Goal: Find specific page/section: Find specific page/section

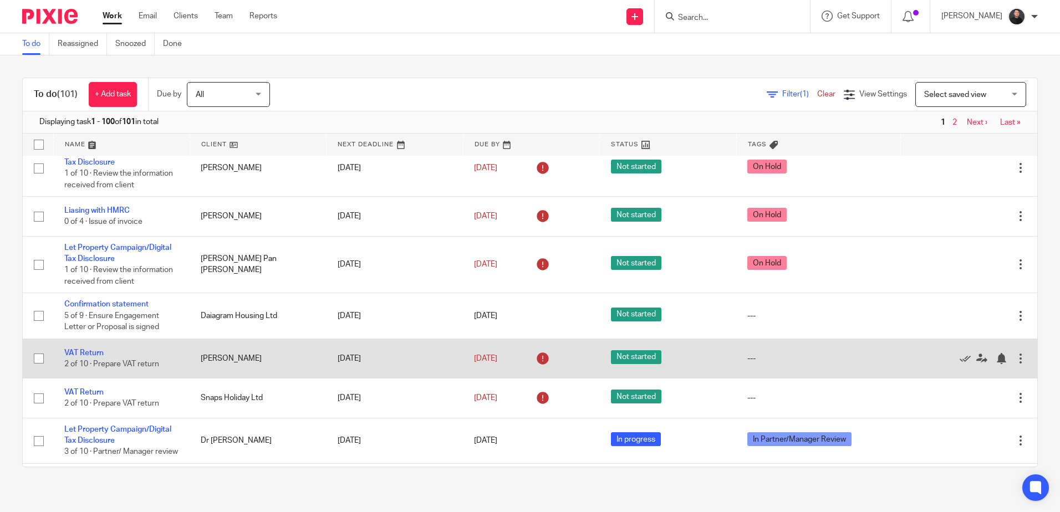
scroll to position [111, 0]
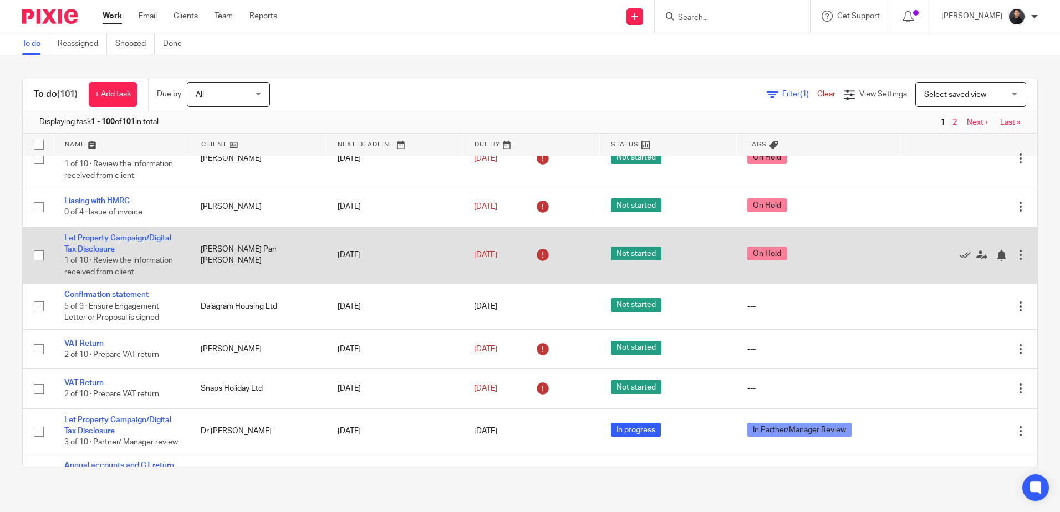
drag, startPoint x: 98, startPoint y: 293, endPoint x: 100, endPoint y: 274, distance: 19.5
click at [98, 293] on link "Confirmation statement" at bounding box center [106, 295] width 84 height 8
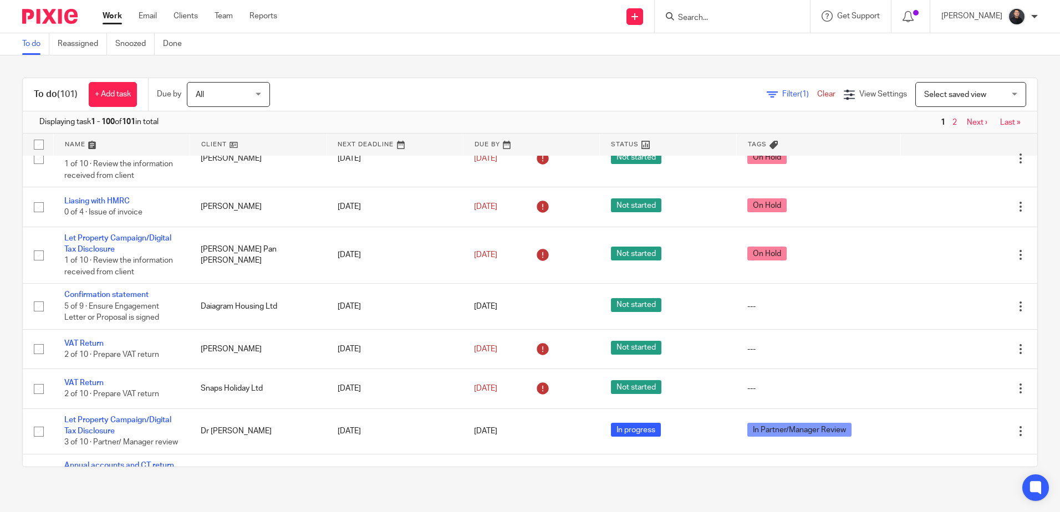
click at [745, 21] on input "Search" at bounding box center [727, 18] width 100 height 10
type input "balalah"
click at [749, 52] on link at bounding box center [780, 48] width 210 height 26
click at [795, 13] on button "reset" at bounding box center [789, 14] width 11 height 11
click at [749, 19] on input "Search" at bounding box center [721, 18] width 100 height 10
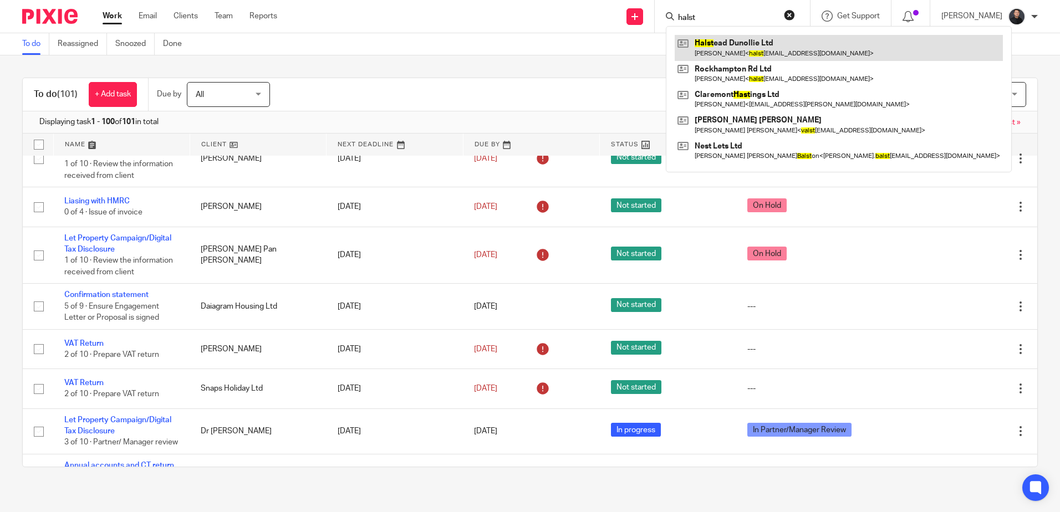
type input "halst"
click at [714, 43] on link at bounding box center [839, 48] width 328 height 26
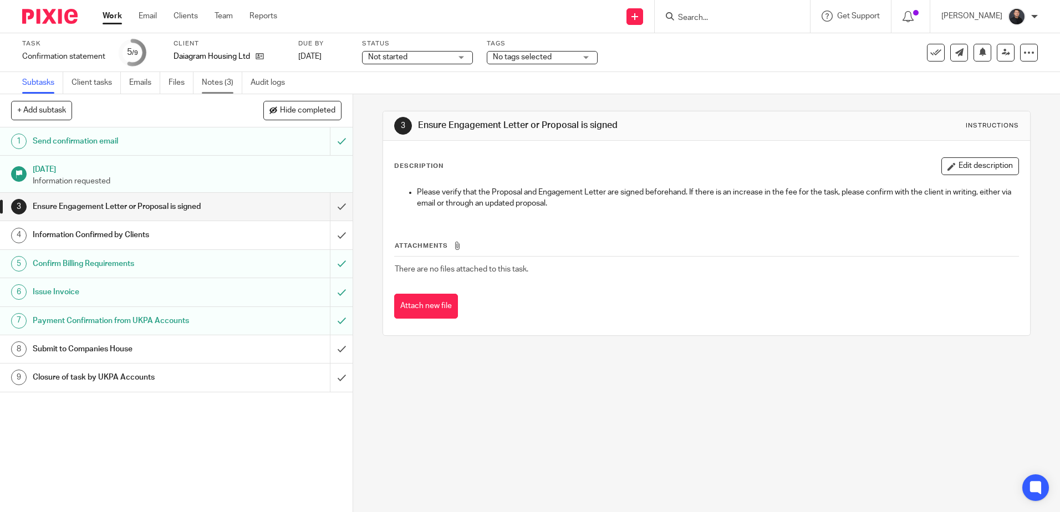
click at [214, 78] on link "Notes (3)" at bounding box center [222, 83] width 40 height 22
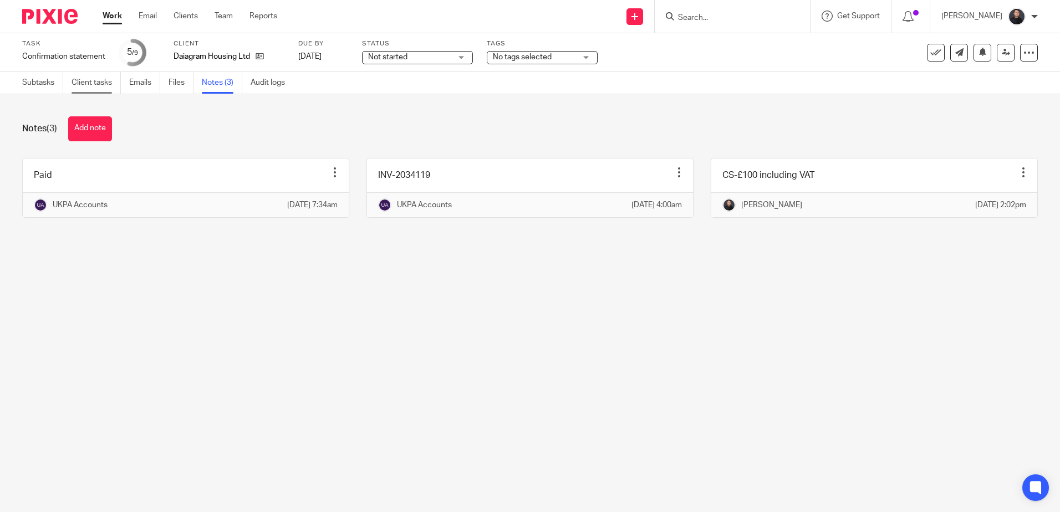
click at [81, 83] on link "Client tasks" at bounding box center [96, 83] width 49 height 22
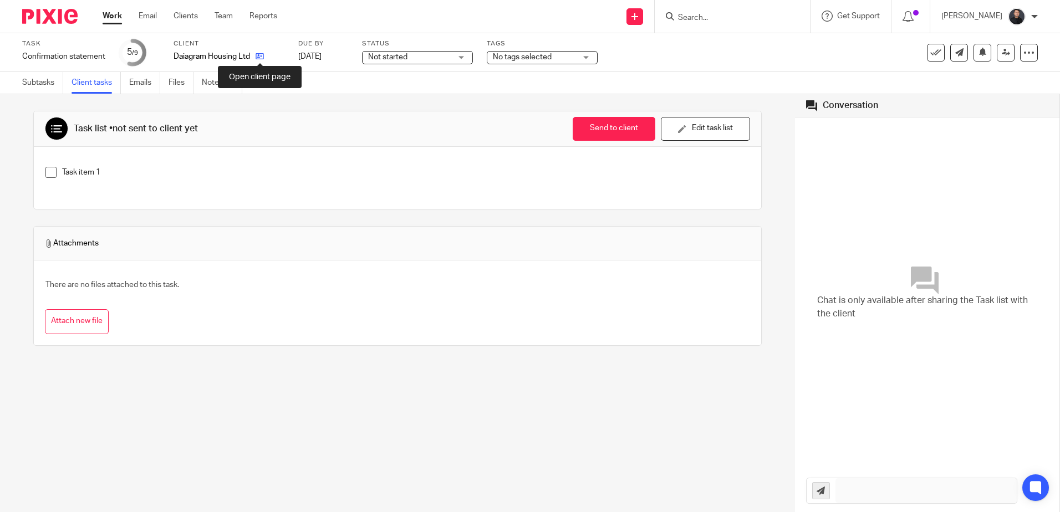
click at [260, 57] on icon at bounding box center [260, 56] width 8 height 8
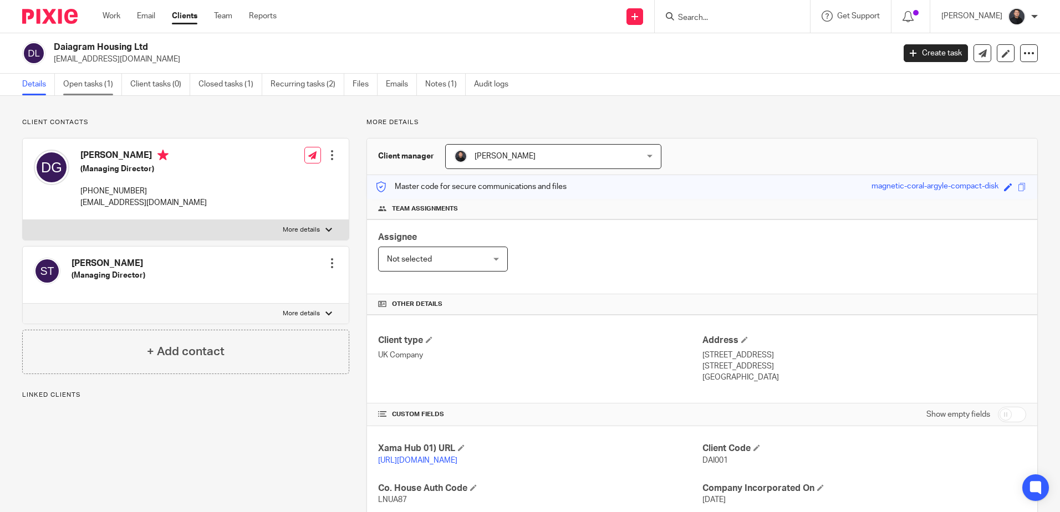
drag, startPoint x: 101, startPoint y: 84, endPoint x: 290, endPoint y: 59, distance: 190.2
click at [102, 84] on link "Open tasks (1)" at bounding box center [92, 85] width 59 height 22
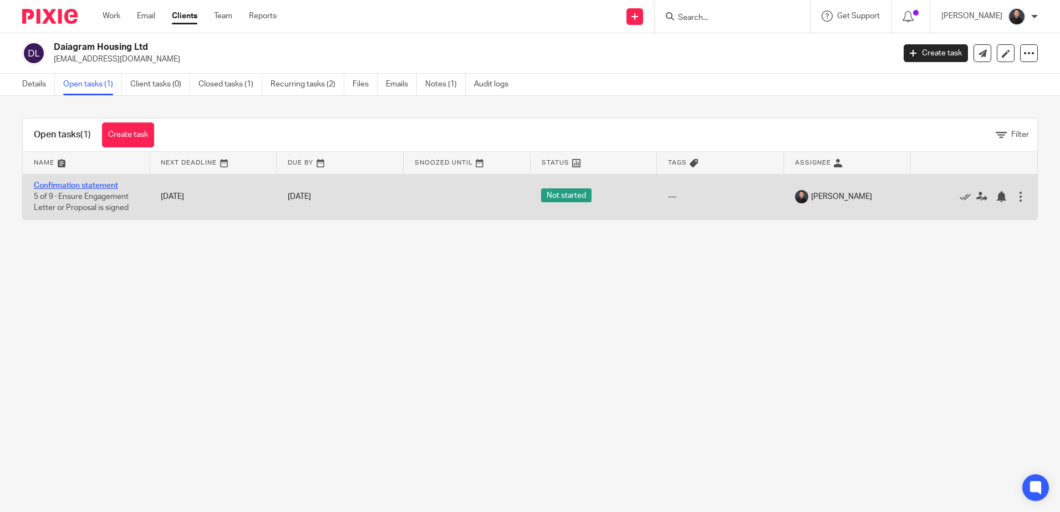
click at [93, 186] on link "Confirmation statement" at bounding box center [76, 186] width 84 height 8
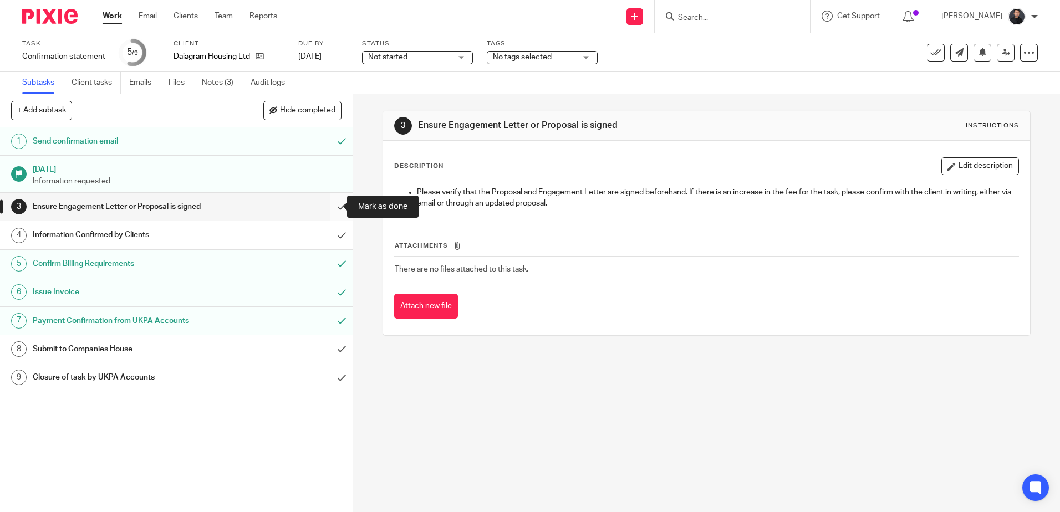
click at [329, 204] on input "submit" at bounding box center [176, 207] width 353 height 28
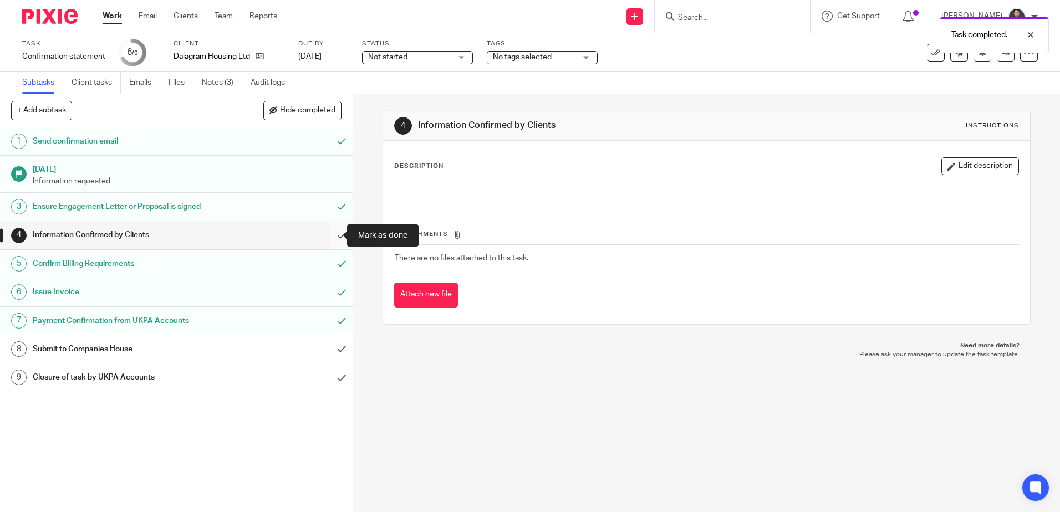
click at [327, 242] on input "submit" at bounding box center [176, 235] width 353 height 28
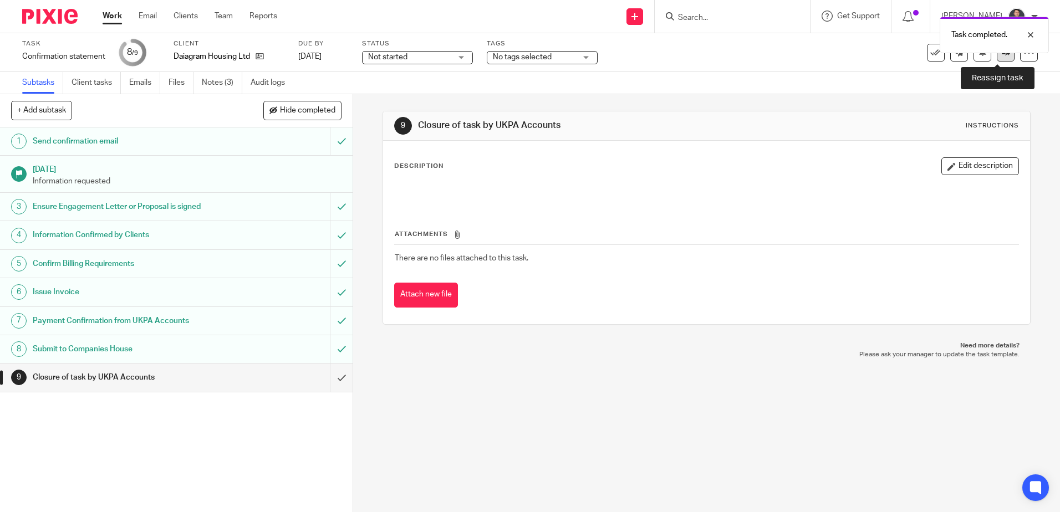
click at [999, 58] on link at bounding box center [1006, 53] width 18 height 18
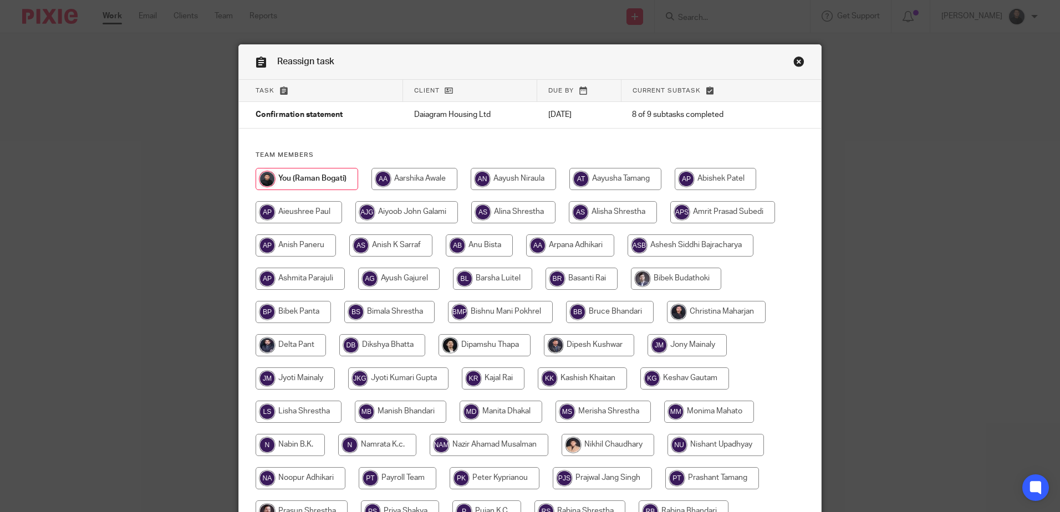
scroll to position [313, 0]
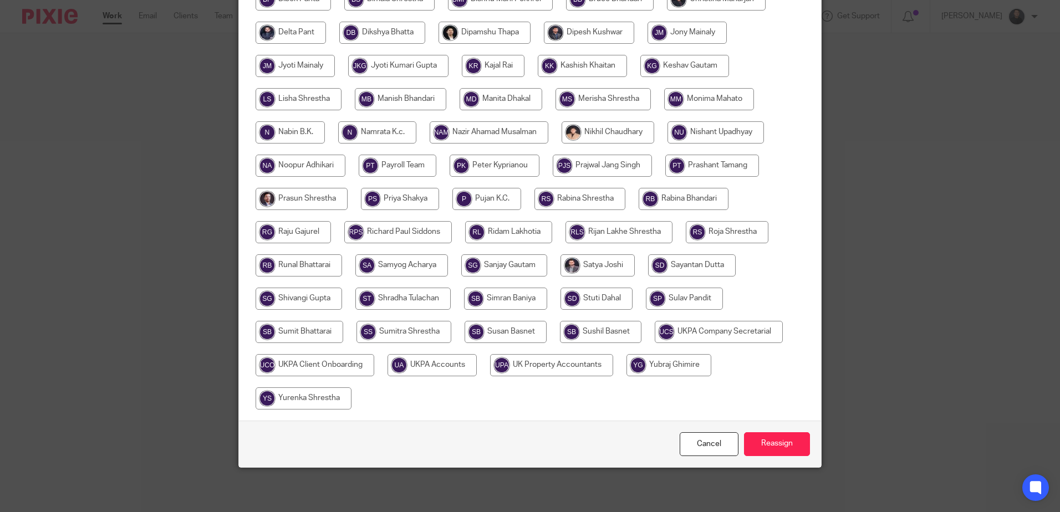
click at [419, 369] on input "radio" at bounding box center [432, 365] width 89 height 22
radio input "true"
drag, startPoint x: 790, startPoint y: 450, endPoint x: 366, endPoint y: 205, distance: 489.8
click at [789, 450] on input "Reassign" at bounding box center [777, 445] width 66 height 24
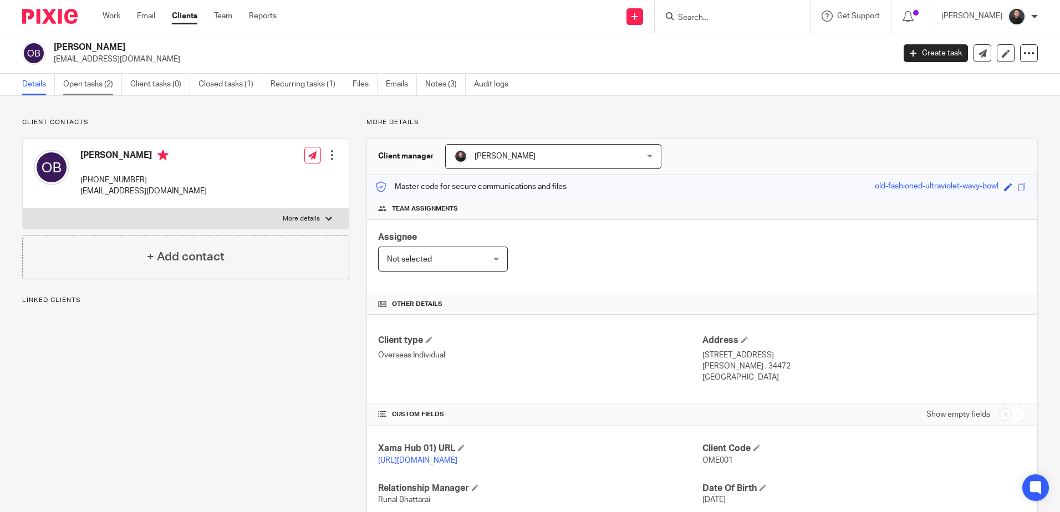
click at [83, 83] on link "Open tasks (2)" at bounding box center [92, 85] width 59 height 22
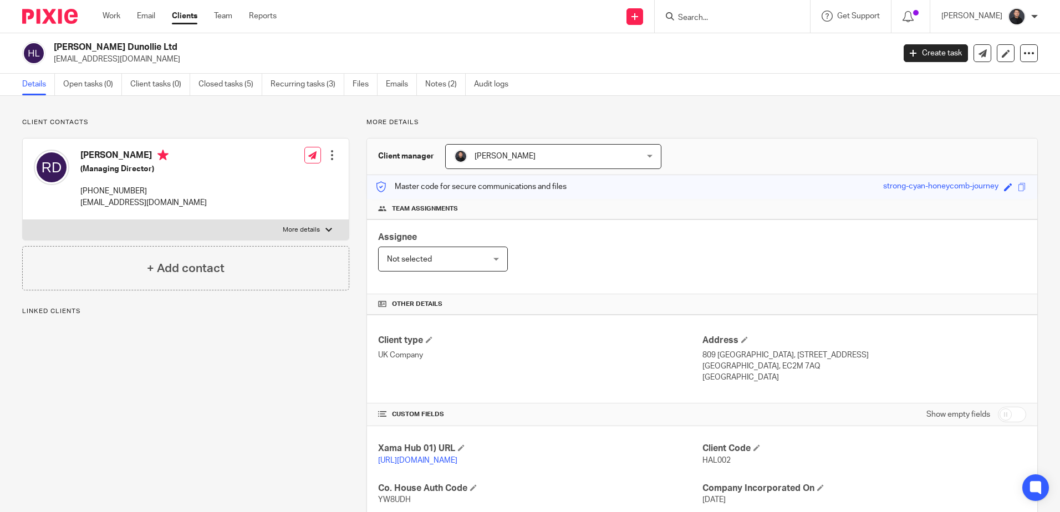
click at [105, 47] on h2 "[PERSON_NAME] Dunollie Ltd" at bounding box center [387, 48] width 667 height 12
copy div "[PERSON_NAME] Dunollie Ltd"
click at [729, 24] on div at bounding box center [732, 16] width 155 height 33
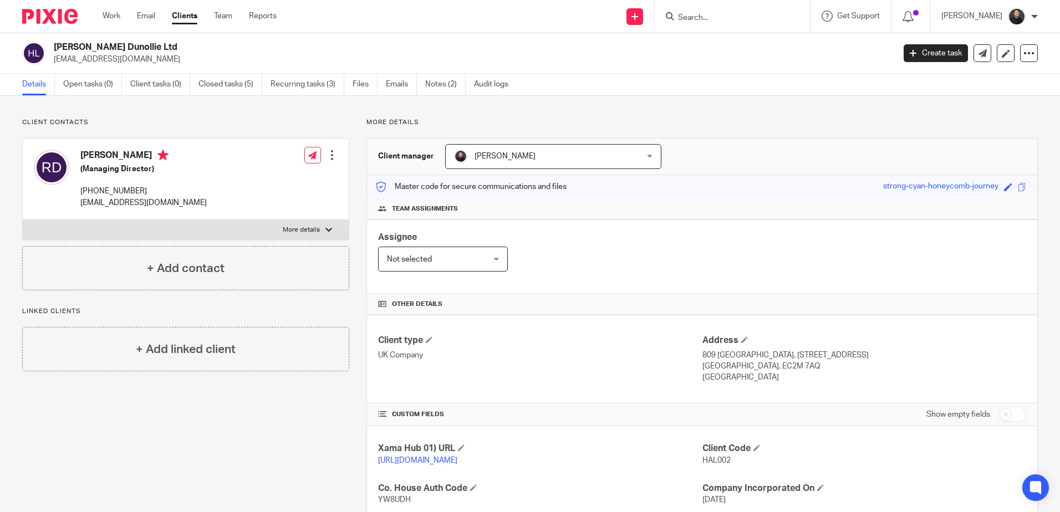
click at [728, 17] on input "Search" at bounding box center [727, 18] width 100 height 10
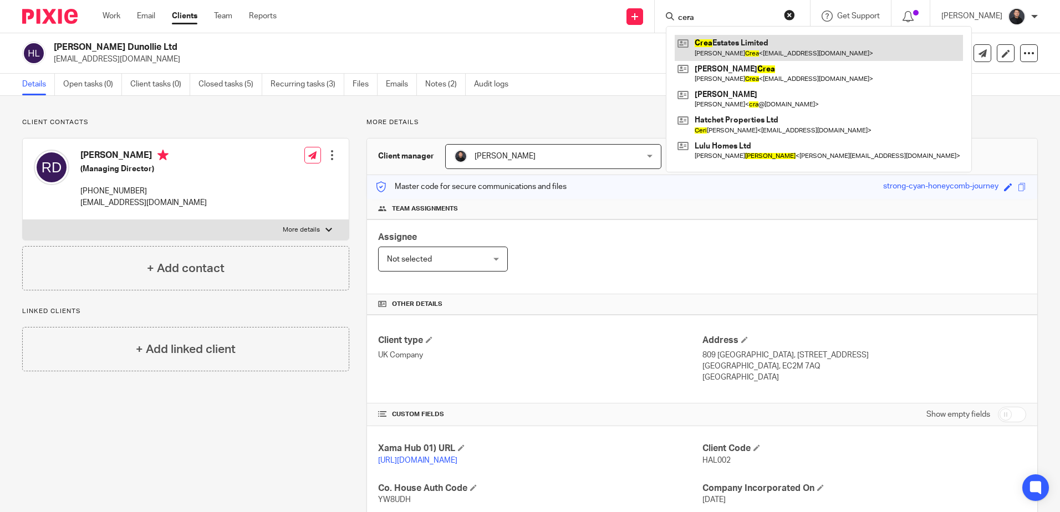
type input "cera"
click at [727, 45] on link at bounding box center [819, 48] width 288 height 26
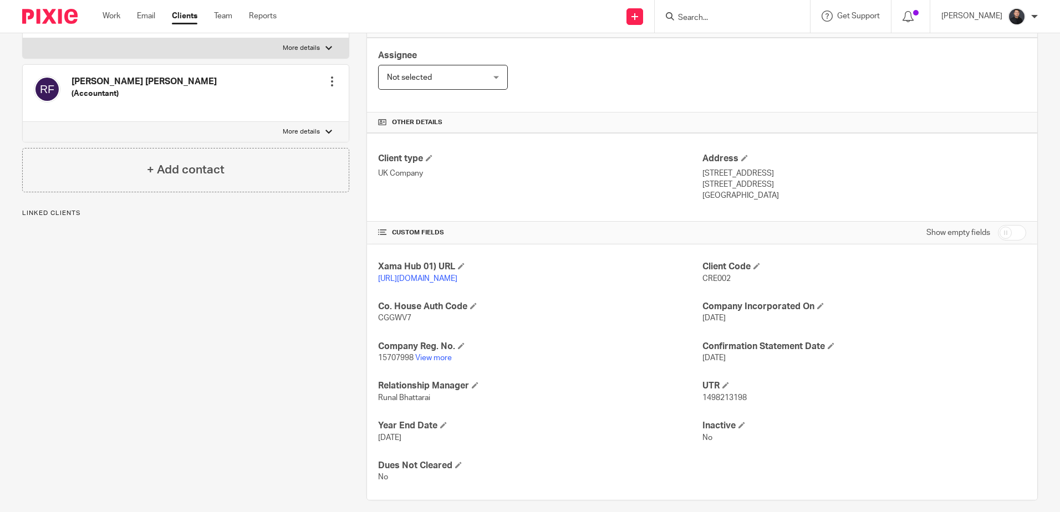
scroll to position [204, 0]
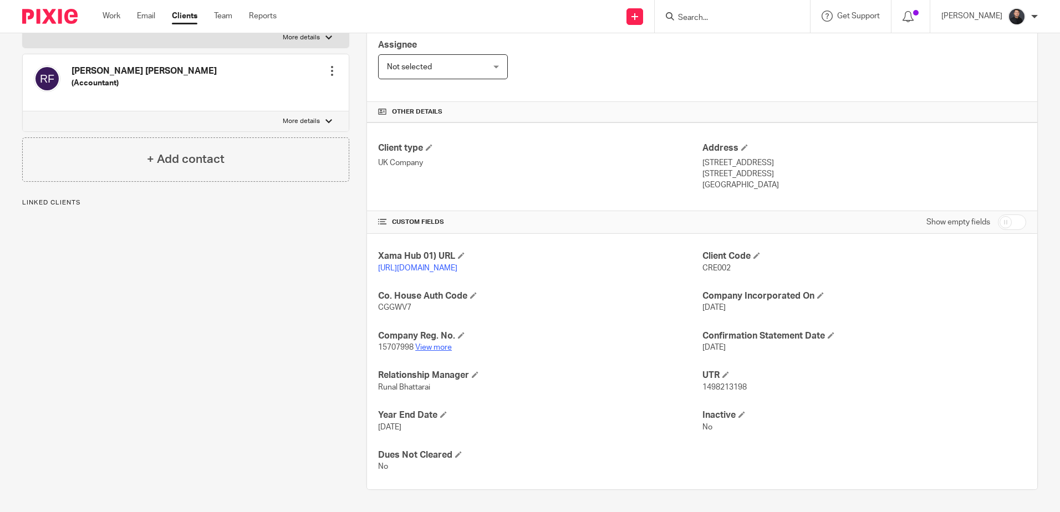
click at [434, 347] on link "View more" at bounding box center [433, 348] width 37 height 8
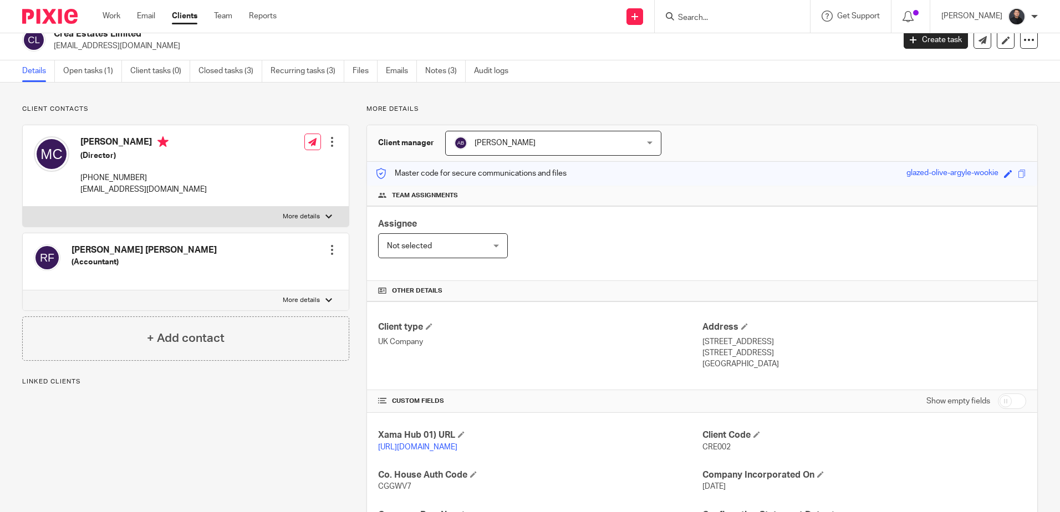
scroll to position [0, 0]
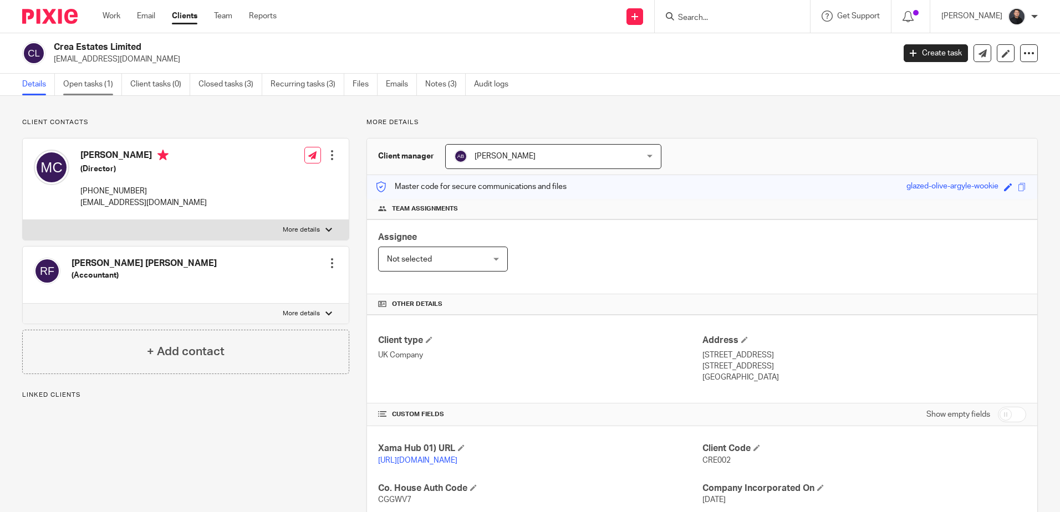
click at [91, 78] on link "Open tasks (1)" at bounding box center [92, 85] width 59 height 22
